Goal: Task Accomplishment & Management: Complete application form

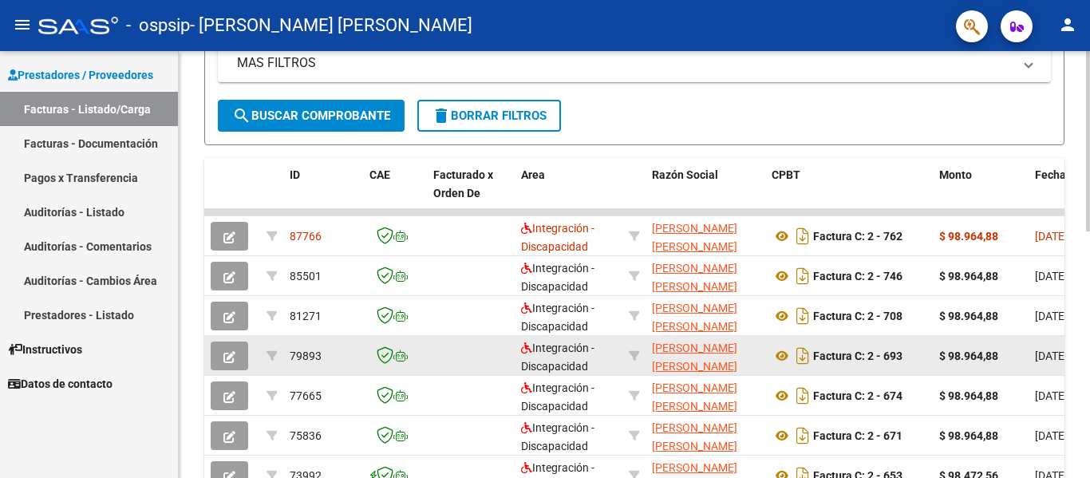
scroll to position [399, 0]
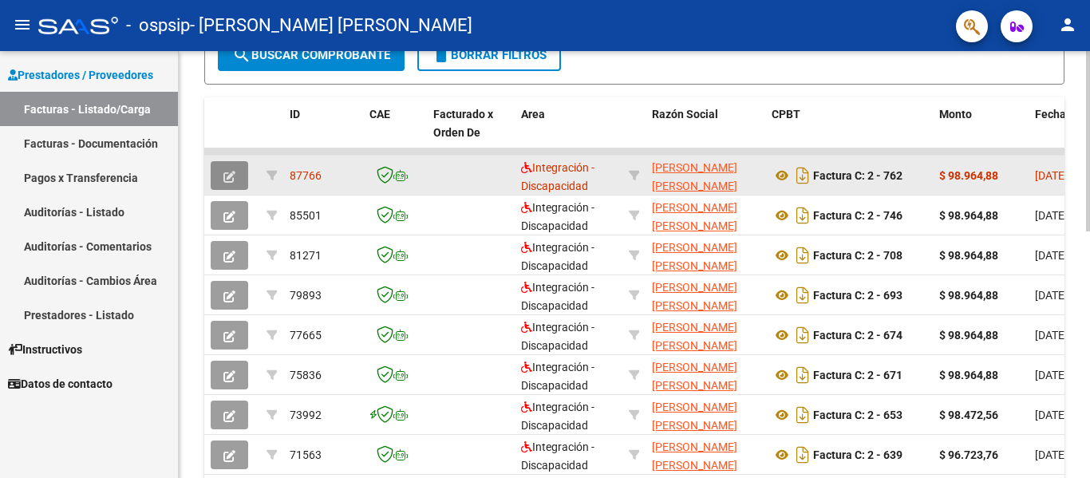
click at [235, 183] on button "button" at bounding box center [230, 175] width 38 height 29
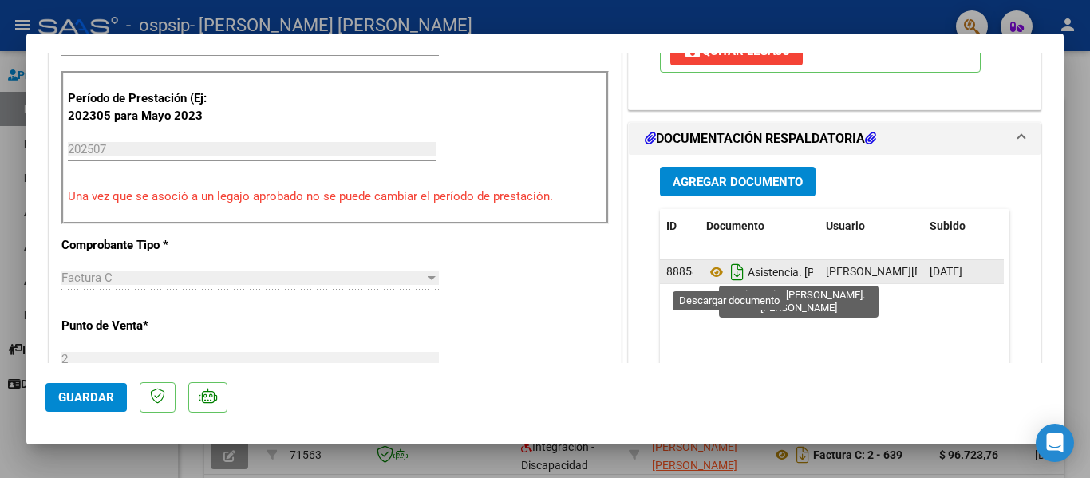
click at [732, 276] on icon "Descargar documento" at bounding box center [737, 272] width 21 height 26
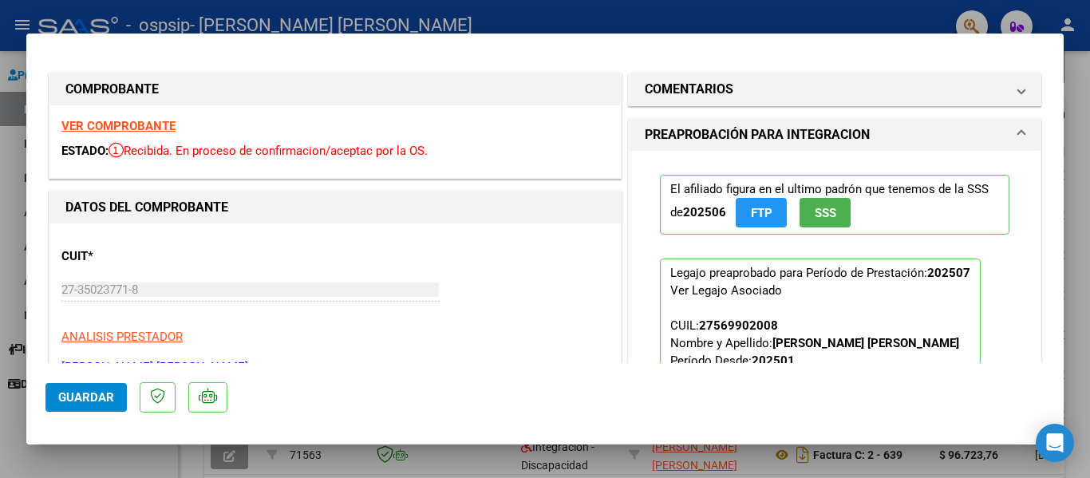
scroll to position [0, 0]
click at [1, 142] on div at bounding box center [545, 239] width 1090 height 478
type input "$ 0,00"
